Goal: Find specific page/section: Find specific page/section

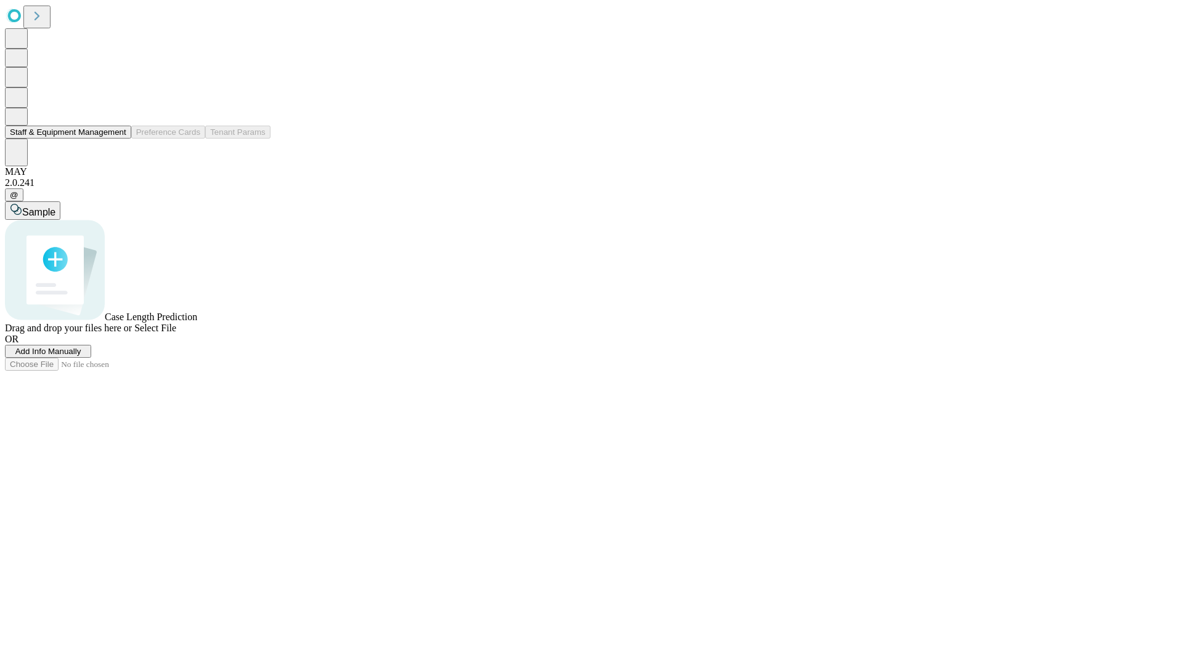
click at [118, 139] on button "Staff & Equipment Management" at bounding box center [68, 132] width 126 height 13
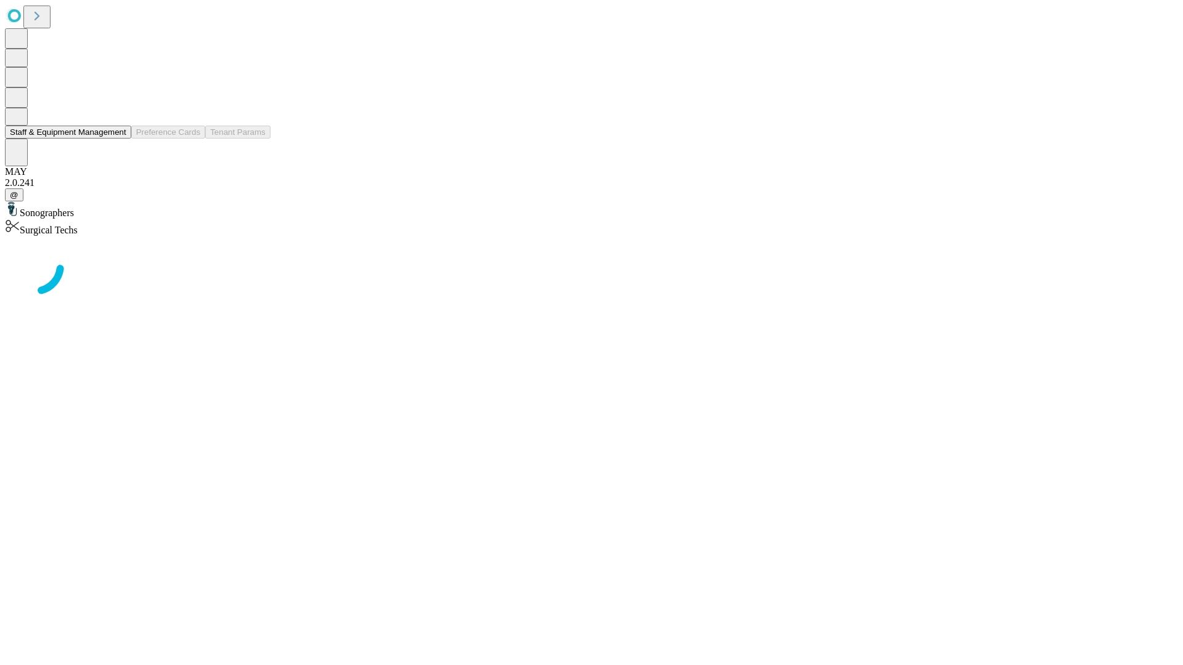
click at [118, 139] on button "Staff & Equipment Management" at bounding box center [68, 132] width 126 height 13
